Goal: Information Seeking & Learning: Check status

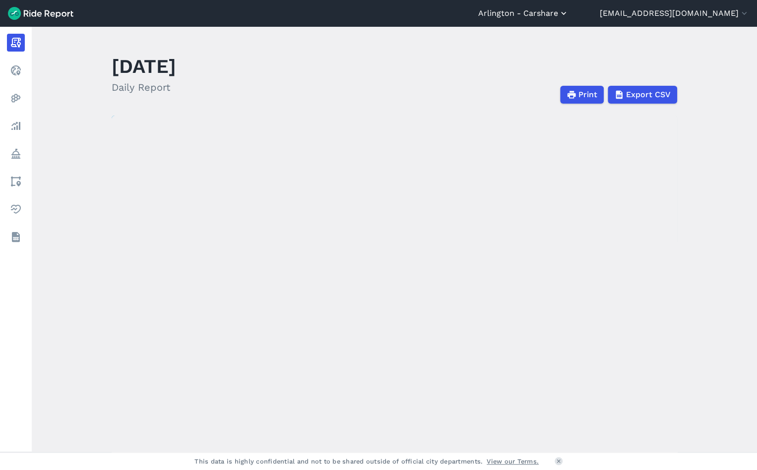
click at [516, 13] on button "Arlington - Carshare" at bounding box center [523, 13] width 90 height 12
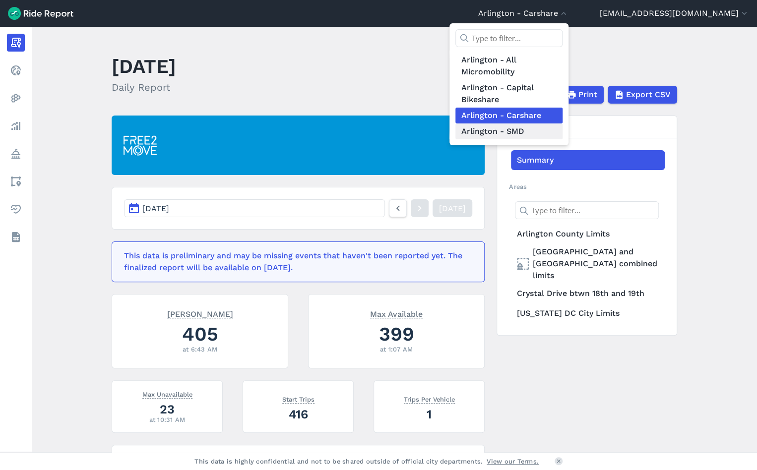
click at [488, 132] on link "Arlington - SMD" at bounding box center [508, 131] width 107 height 16
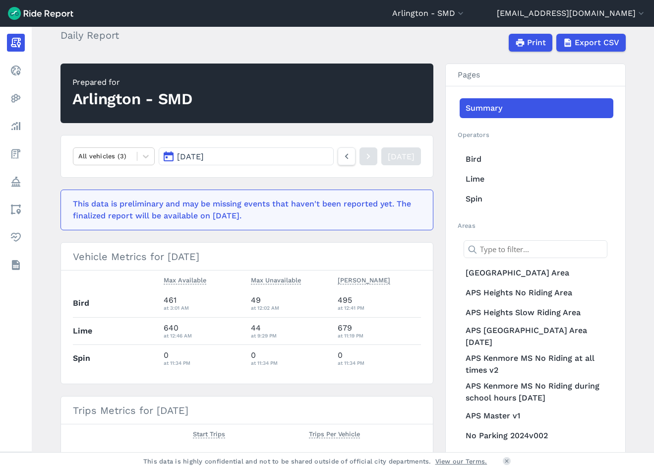
click at [328, 43] on div "Print Export CSV" at bounding box center [389, 43] width 505 height 18
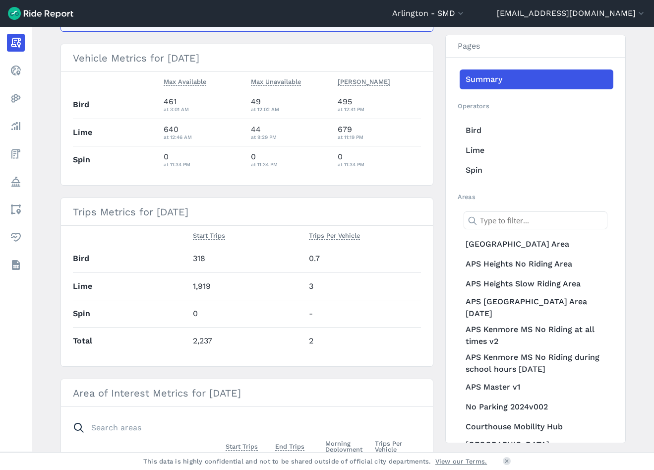
scroll to position [201, 0]
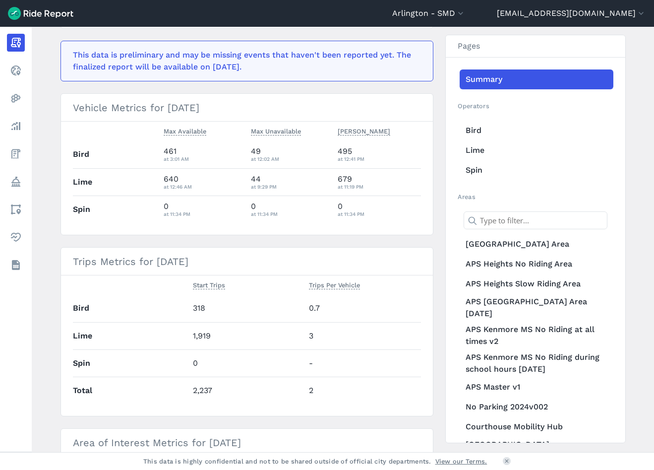
click at [216, 108] on h3 "Vehicle Metrics for [DATE]" at bounding box center [247, 108] width 372 height 28
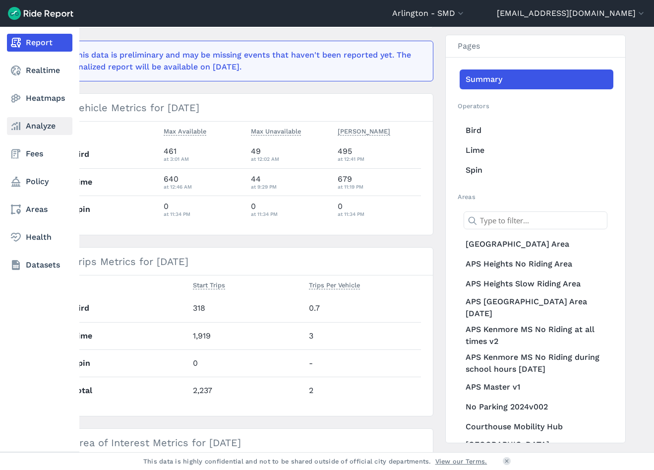
click at [27, 121] on link "Analyze" at bounding box center [39, 126] width 65 height 18
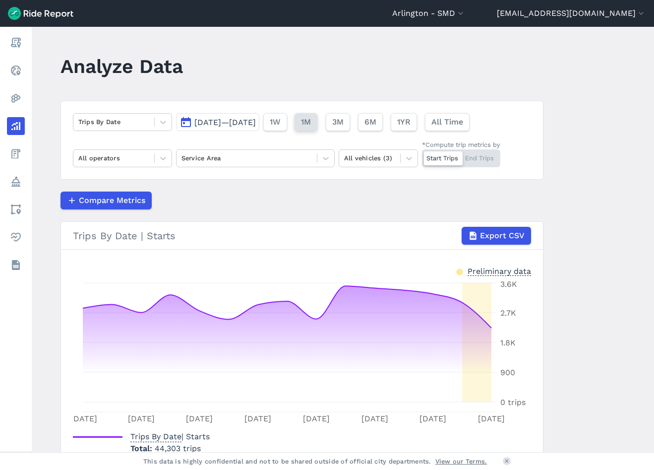
click at [311, 121] on span "1M" at bounding box center [306, 122] width 10 height 12
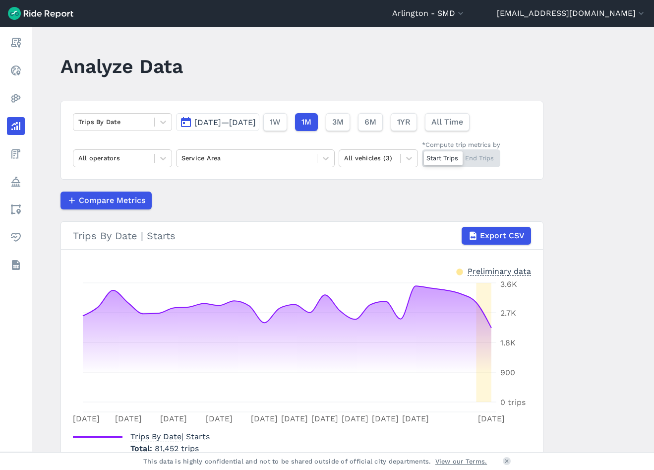
click at [256, 121] on span "[DATE]—[DATE]" at bounding box center [224, 122] width 61 height 9
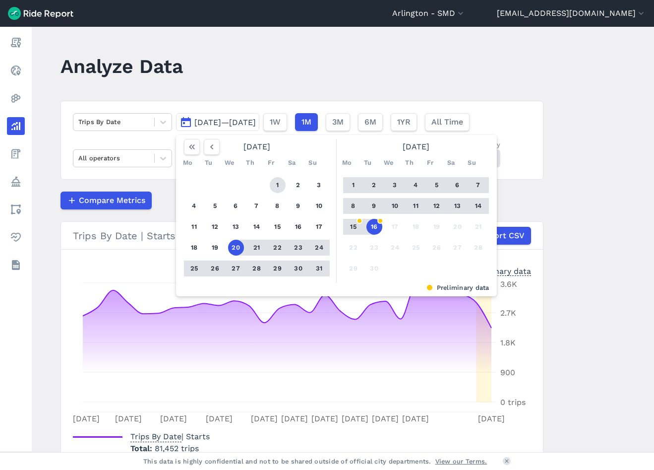
click at [278, 186] on button "1" at bounding box center [278, 185] width 16 height 16
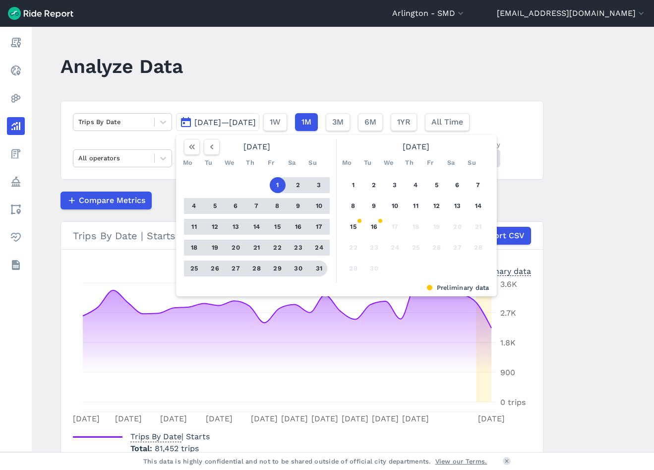
click at [317, 269] on button "31" at bounding box center [319, 268] width 16 height 16
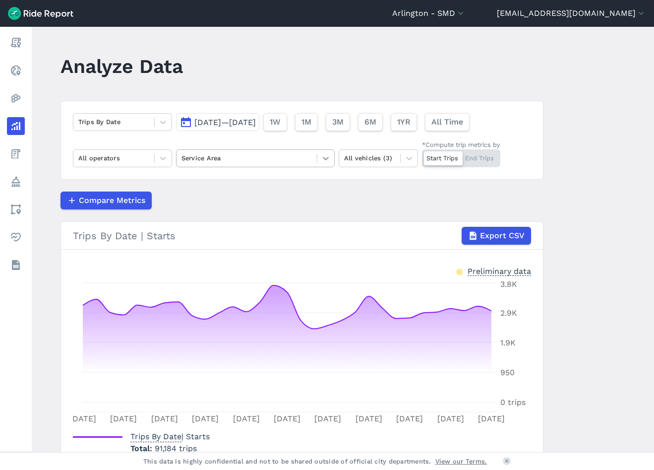
click at [325, 159] on icon at bounding box center [326, 158] width 6 height 3
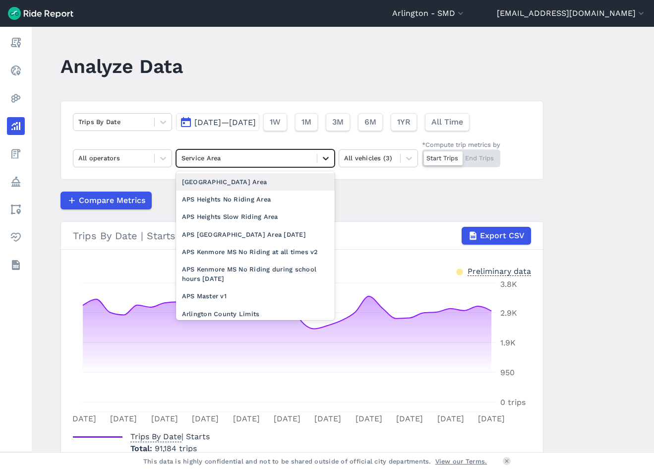
click at [325, 159] on icon at bounding box center [326, 158] width 6 height 3
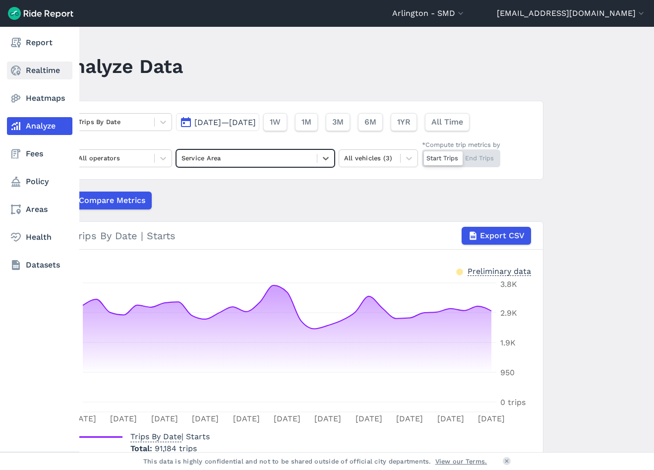
click at [17, 66] on use at bounding box center [16, 70] width 10 height 10
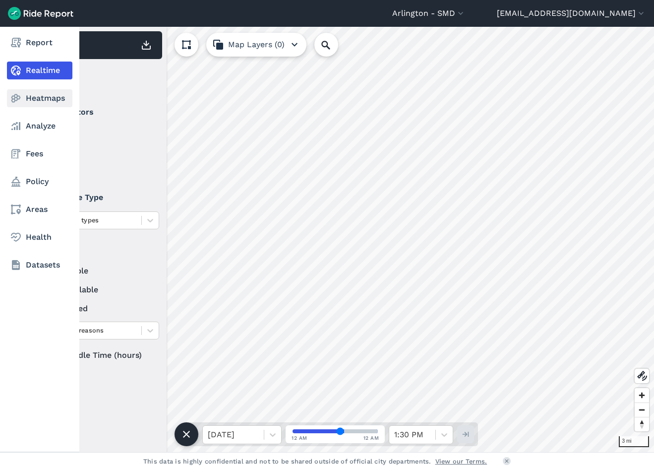
click at [18, 98] on icon at bounding box center [16, 98] width 12 height 12
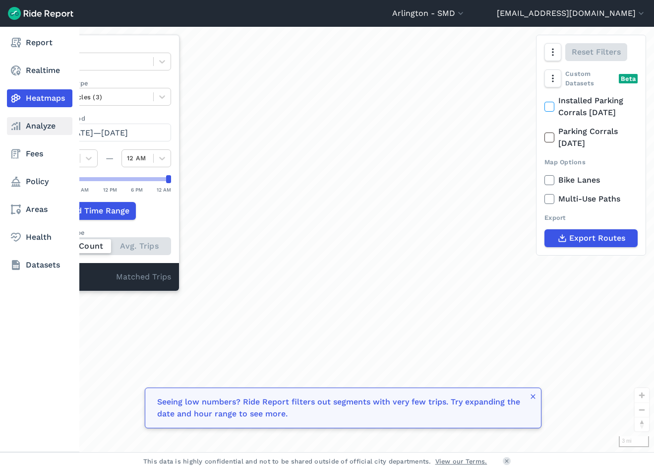
click at [28, 122] on link "Analyze" at bounding box center [39, 126] width 65 height 18
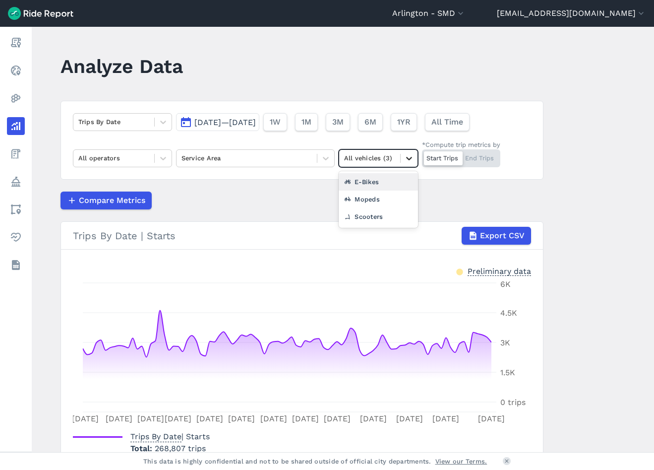
click at [409, 159] on icon at bounding box center [409, 158] width 6 height 3
click at [163, 123] on icon at bounding box center [163, 122] width 6 height 3
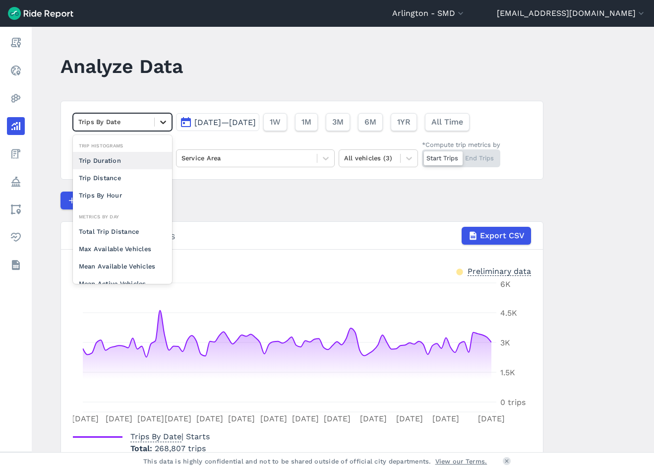
click at [164, 121] on icon at bounding box center [163, 122] width 6 height 3
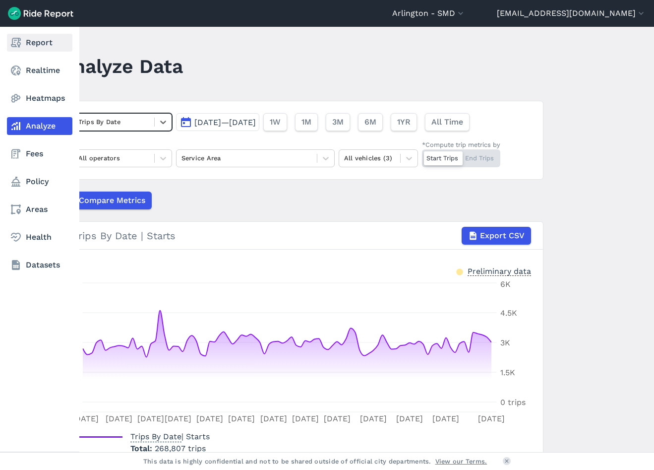
click at [16, 50] on link "Report" at bounding box center [39, 43] width 65 height 18
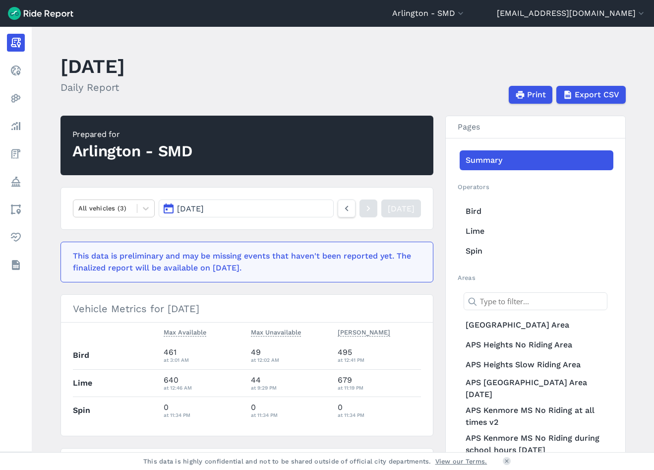
click at [255, 210] on button "[DATE]" at bounding box center [246, 208] width 175 height 18
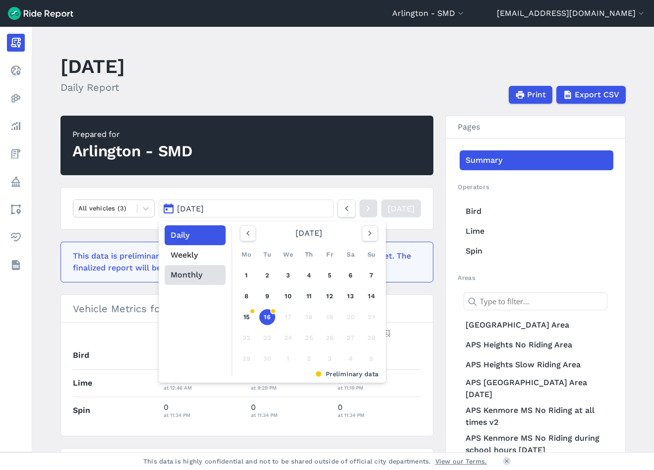
click at [191, 273] on button "Monthly" at bounding box center [195, 275] width 61 height 20
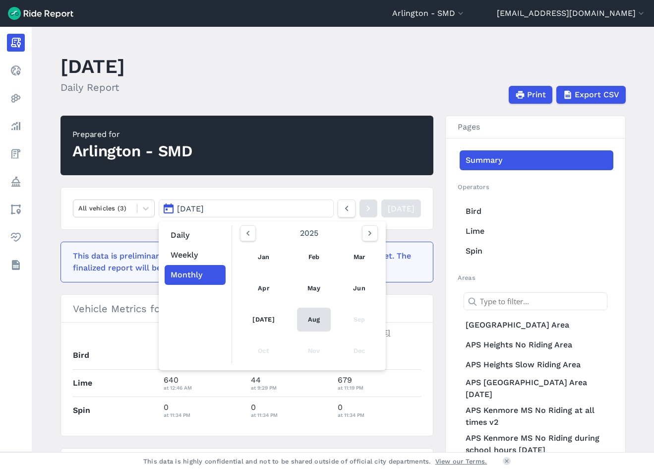
click at [309, 318] on link "Aug" at bounding box center [314, 319] width 34 height 24
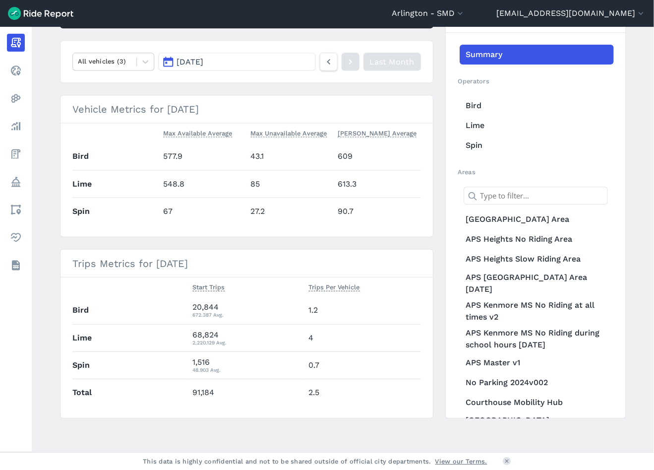
scroll to position [147, 0]
